Goal: Information Seeking & Learning: Compare options

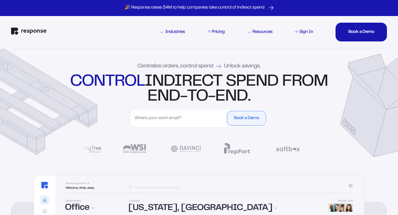
click at [216, 32] on div "Pricing" at bounding box center [218, 32] width 13 height 4
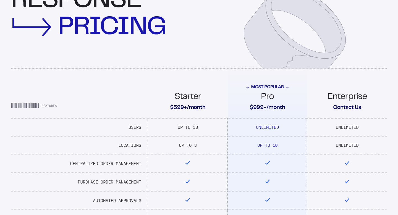
scroll to position [57, 0]
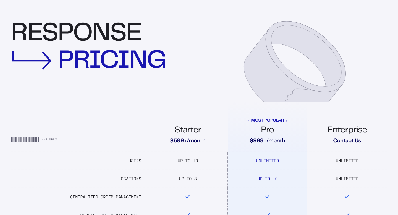
click at [270, 131] on span "Pro" at bounding box center [267, 130] width 13 height 9
click at [189, 131] on span "Starter" at bounding box center [187, 130] width 27 height 9
click at [275, 128] on div "Most Popular Pro $999+/month" at bounding box center [268, 131] width 80 height 26
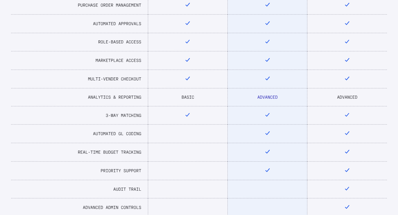
scroll to position [0, 0]
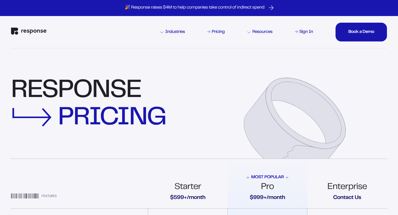
click at [43, 33] on img "Response Home" at bounding box center [28, 31] width 35 height 7
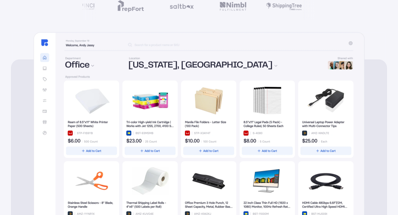
scroll to position [228, 0]
